Goal: Check status: Check status

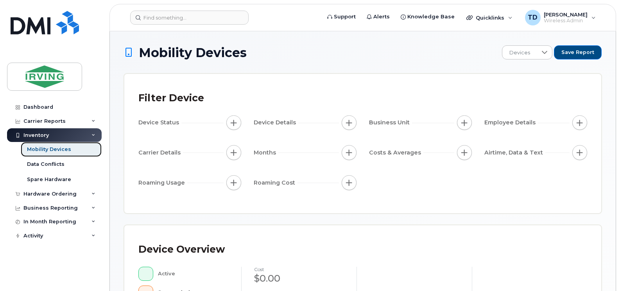
click at [53, 148] on div "Mobility Devices" at bounding box center [49, 149] width 44 height 7
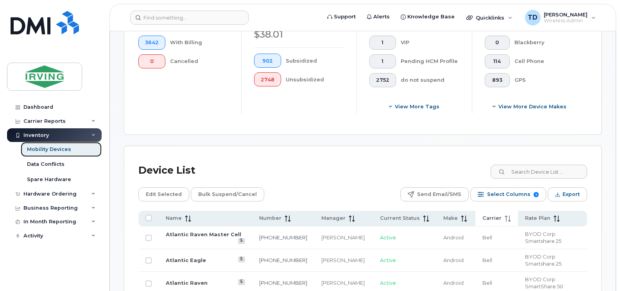
scroll to position [313, 0]
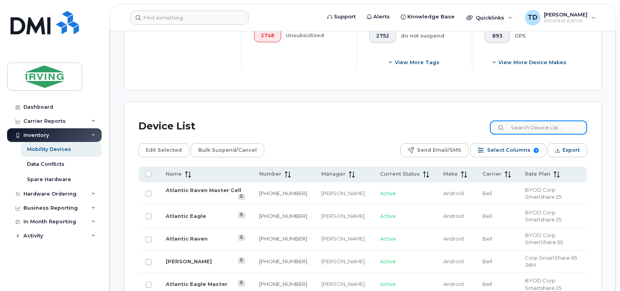
click at [531, 127] on input at bounding box center [538, 127] width 97 height 14
paste input "(207) 551-2550"
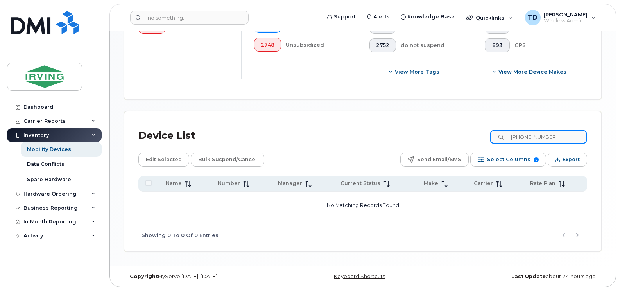
scroll to position [303, 0]
click at [533, 138] on input "(207) 551-2550" at bounding box center [538, 137] width 97 height 14
click at [562, 135] on input "207-551-2550" at bounding box center [538, 137] width 97 height 14
click at [518, 138] on input "207-551-2550" at bounding box center [538, 137] width 97 height 14
click at [568, 136] on input "207-551-2550" at bounding box center [538, 137] width 97 height 14
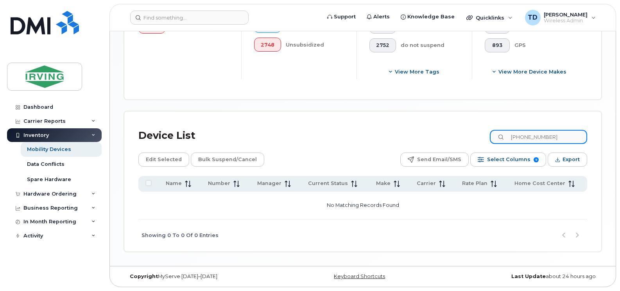
click at [568, 136] on input "207-551-2550" at bounding box center [538, 137] width 97 height 14
click at [542, 135] on input "207551" at bounding box center [538, 137] width 97 height 14
type input "2075512550"
click at [395, 128] on div "Device List 2075512550" at bounding box center [362, 136] width 449 height 20
